Goal: Information Seeking & Learning: Learn about a topic

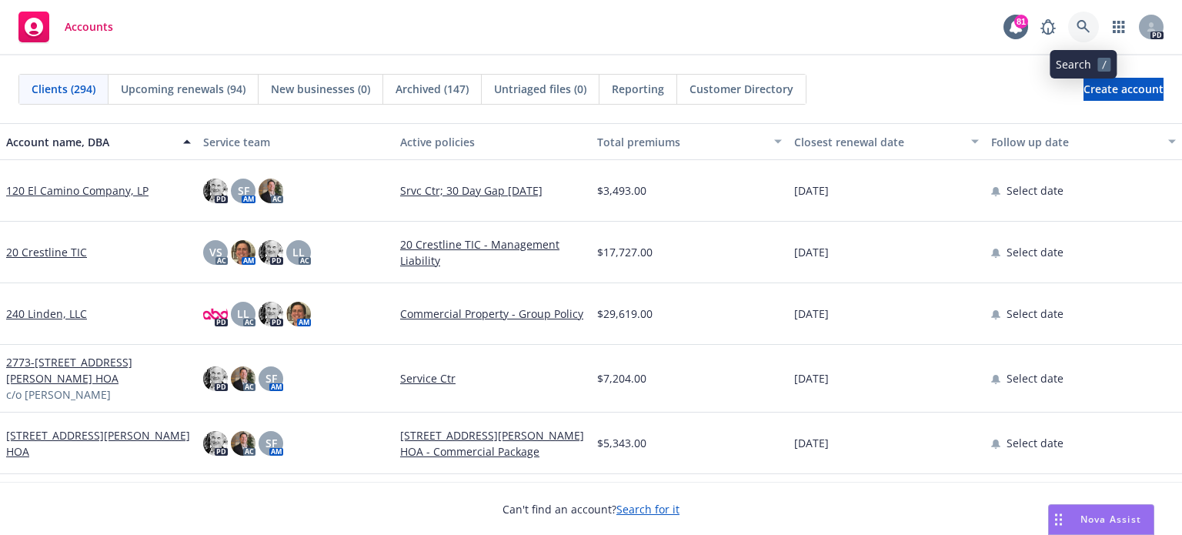
click at [1082, 25] on icon at bounding box center [1083, 27] width 14 height 14
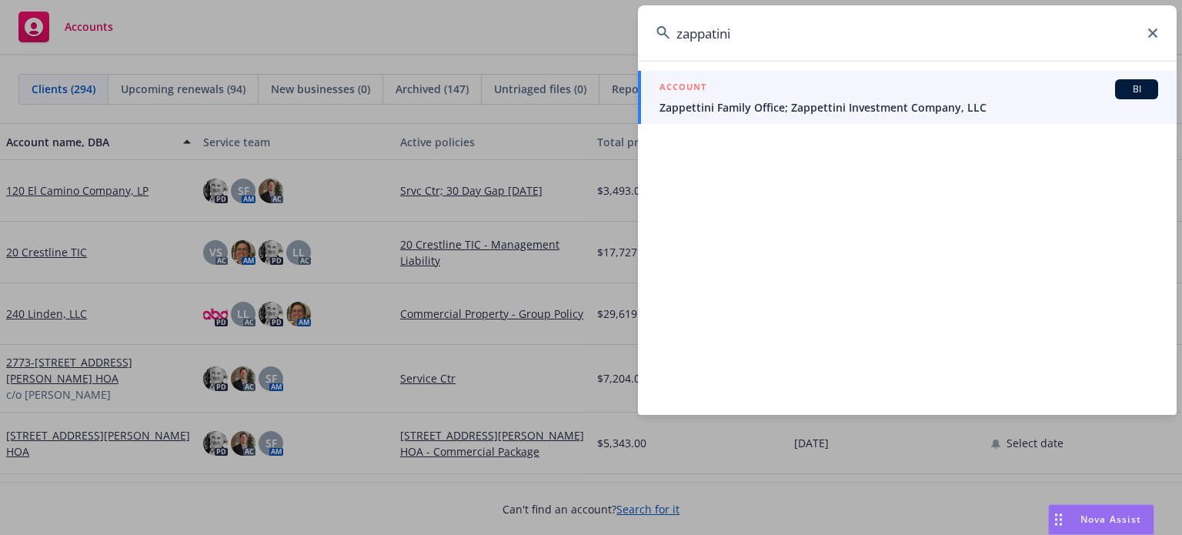
type input "zappatini"
click at [773, 102] on span "Zappettini Family Office; Zappettini Investment Company, LLC" at bounding box center [908, 107] width 499 height 16
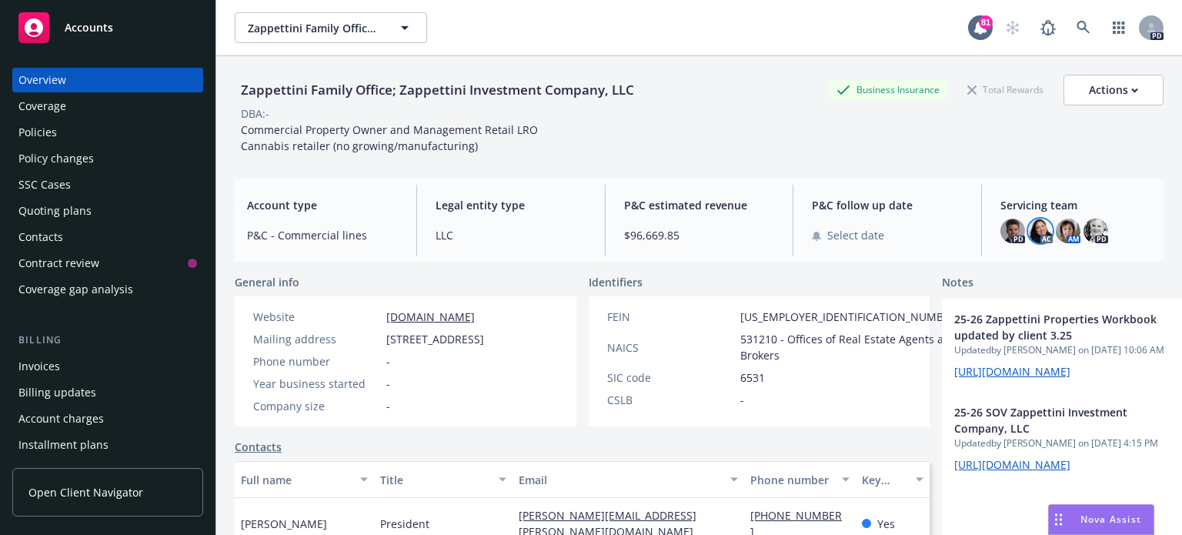
click at [1032, 239] on img at bounding box center [1040, 231] width 25 height 25
click at [1056, 233] on img at bounding box center [1068, 231] width 25 height 25
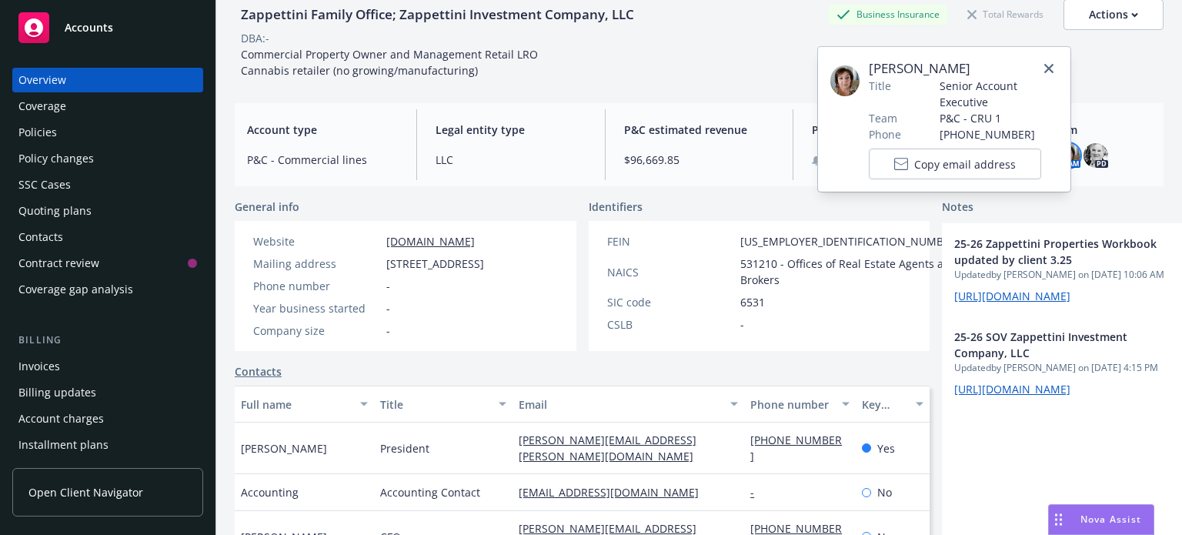
scroll to position [32, 0]
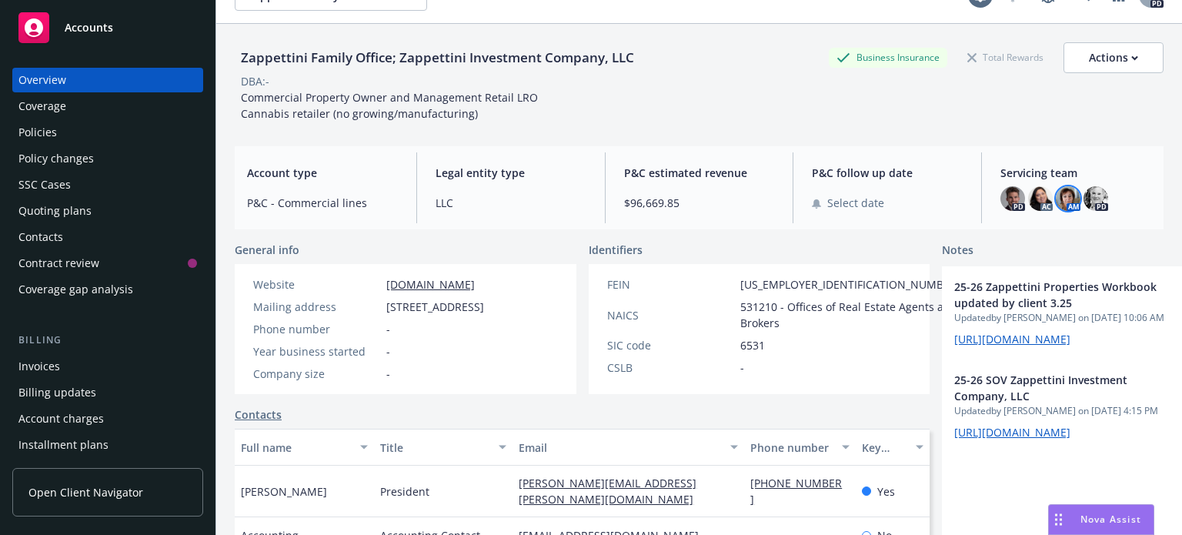
click at [32, 132] on div "Policies" at bounding box center [37, 132] width 38 height 25
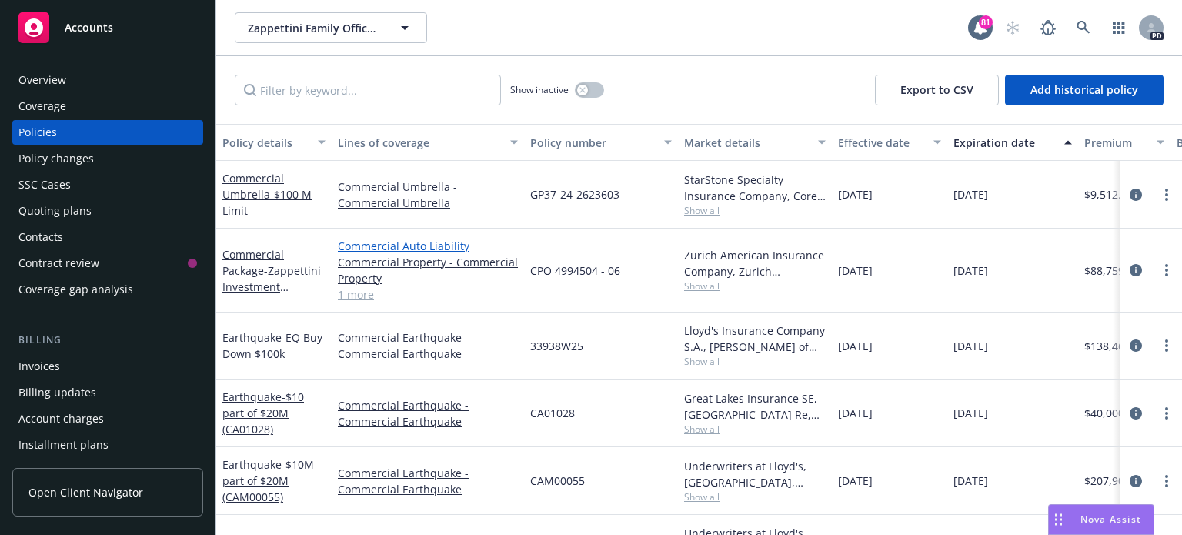
click at [352, 245] on link "Commercial Auto Liability" at bounding box center [428, 246] width 180 height 16
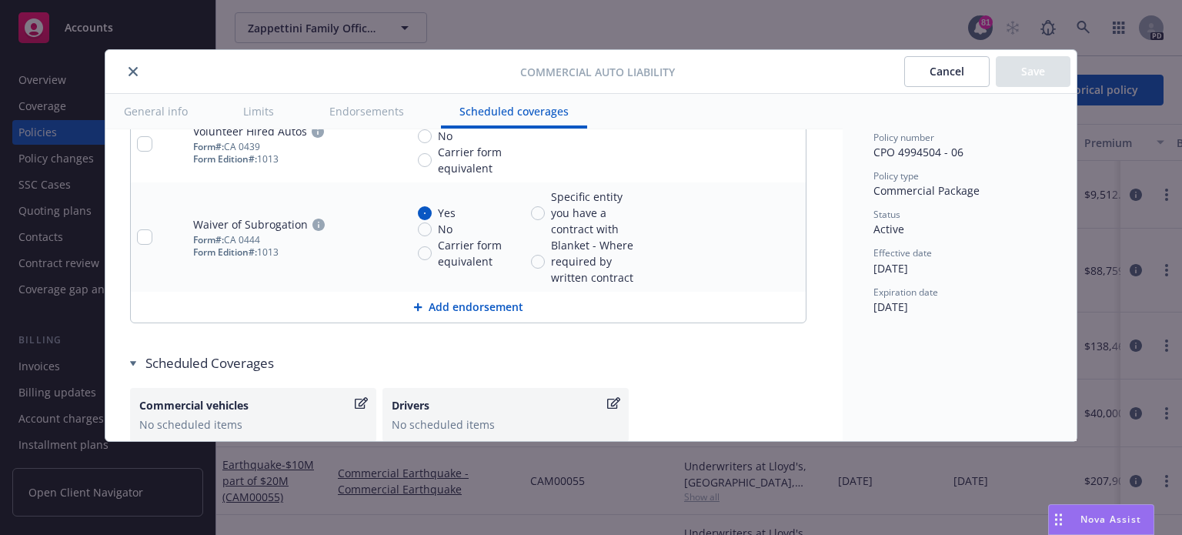
scroll to position [4171, 0]
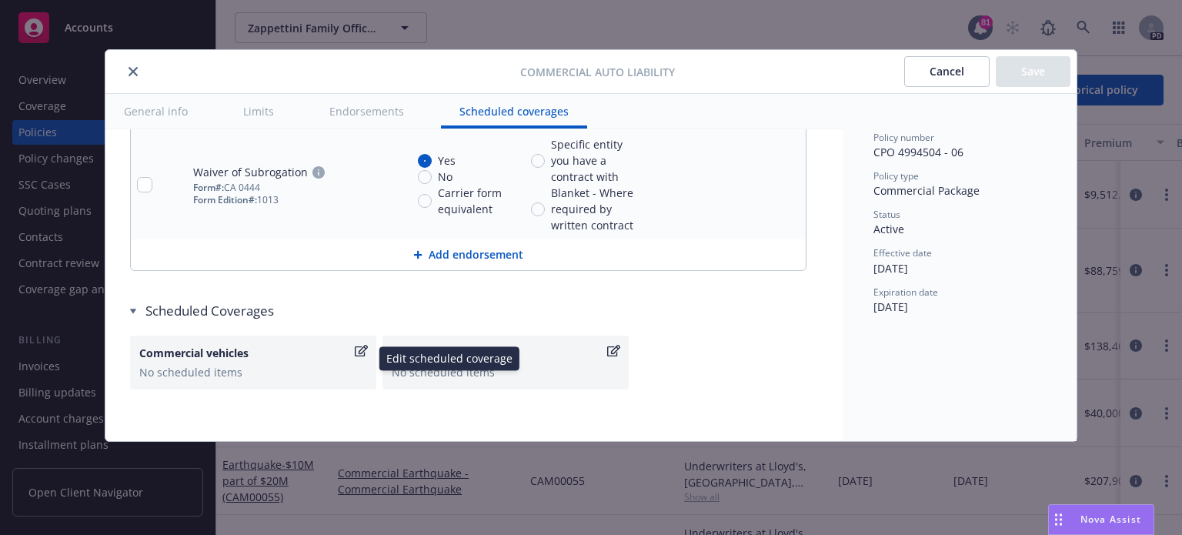
click at [219, 352] on div "Commercial vehicles" at bounding box center [245, 353] width 212 height 16
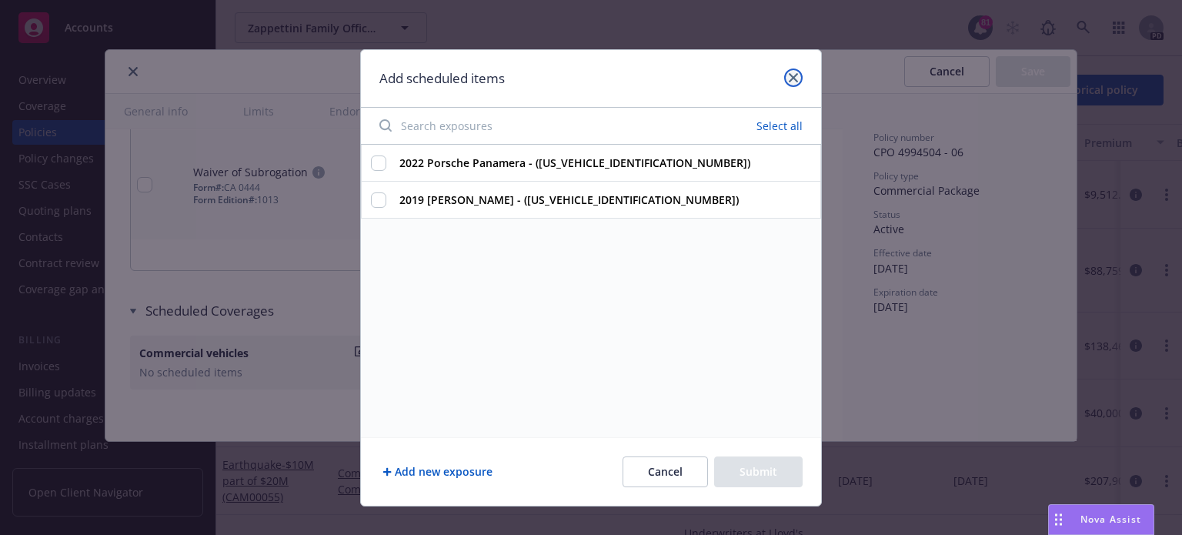
click at [789, 75] on icon "close" at bounding box center [793, 77] width 9 height 9
